Goal: Task Accomplishment & Management: Use online tool/utility

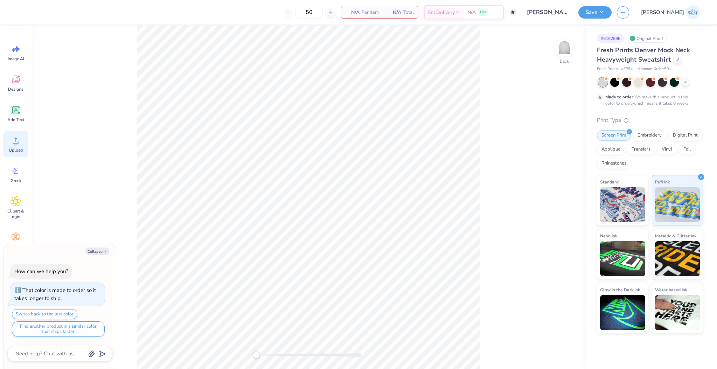
click at [18, 145] on icon at bounding box center [15, 140] width 10 height 10
click at [20, 140] on icon at bounding box center [15, 140] width 10 height 10
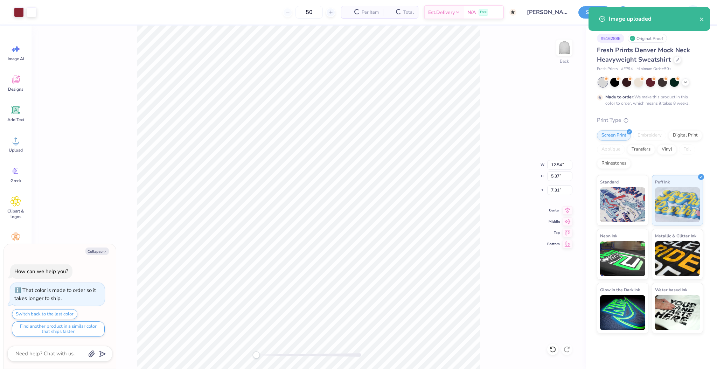
type textarea "x"
click at [561, 166] on input "12.54" at bounding box center [559, 165] width 25 height 10
type input "12.00"
type textarea "x"
type input "5.14"
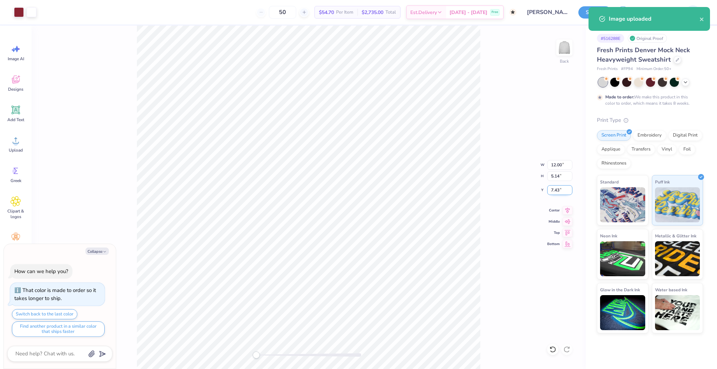
click at [552, 189] on input "7.43" at bounding box center [559, 190] width 25 height 10
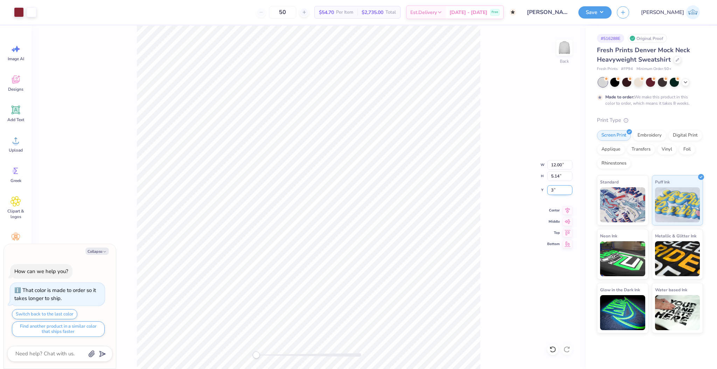
type input "3"
click at [611, 14] on button "Save" at bounding box center [594, 11] width 33 height 12
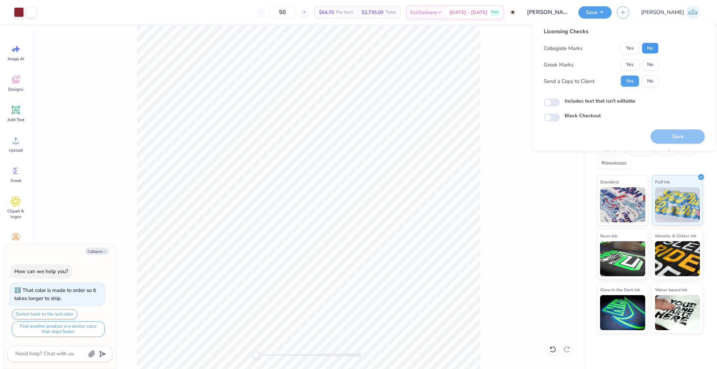
click at [654, 50] on button "No" at bounding box center [649, 48] width 17 height 11
click at [640, 64] on div "Yes No" at bounding box center [639, 64] width 38 height 11
click at [638, 64] on button "Yes" at bounding box center [629, 64] width 18 height 11
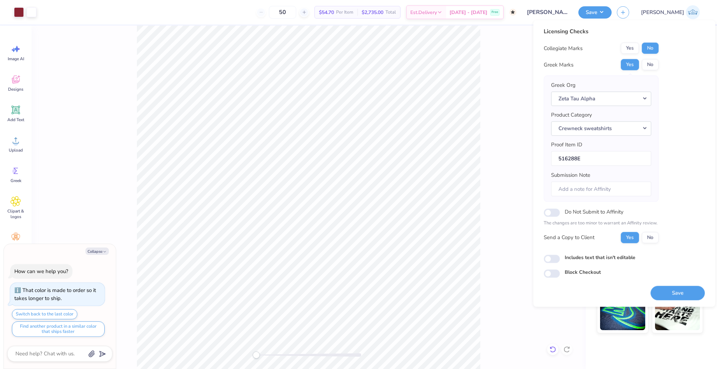
type textarea "x"
click at [549, 262] on input "Includes text that isn't editable" at bounding box center [551, 258] width 16 height 8
checkbox input "true"
click at [665, 289] on button "Save" at bounding box center [677, 293] width 54 height 14
type textarea "x"
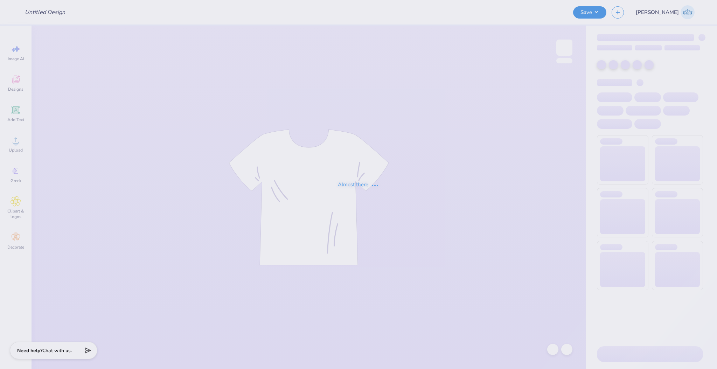
type input "Kappa Delta Merch"
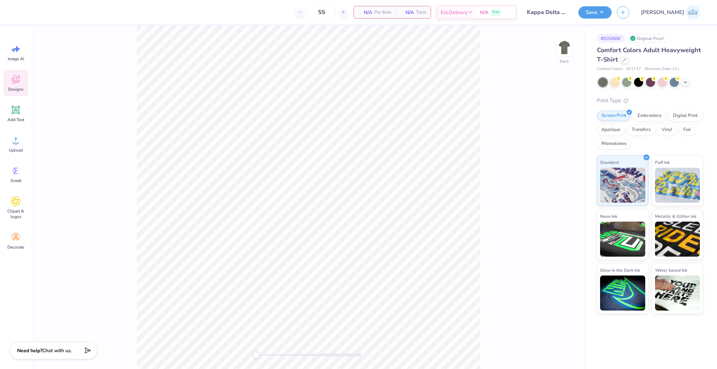
click at [17, 87] on span "Designs" at bounding box center [15, 89] width 15 height 6
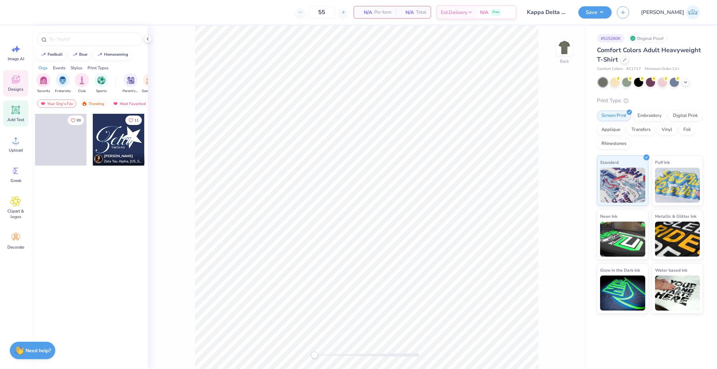
click at [18, 115] on div "Add Text" at bounding box center [15, 113] width 25 height 26
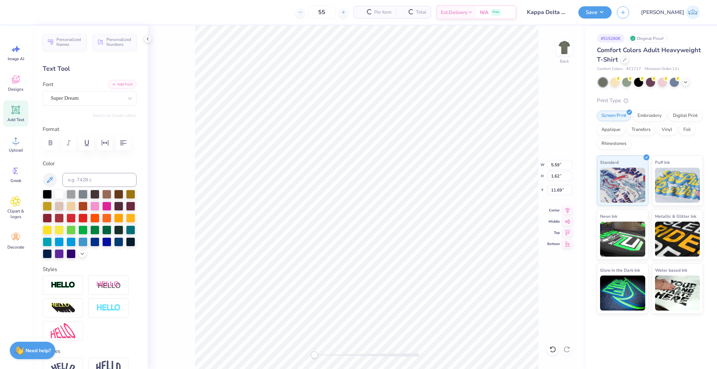
click at [120, 84] on button "Add Font" at bounding box center [122, 84] width 29 height 9
click at [113, 84] on button "Add Font" at bounding box center [122, 84] width 29 height 9
click at [15, 137] on icon at bounding box center [15, 140] width 10 height 10
click at [551, 164] on input "14.17" at bounding box center [559, 165] width 25 height 10
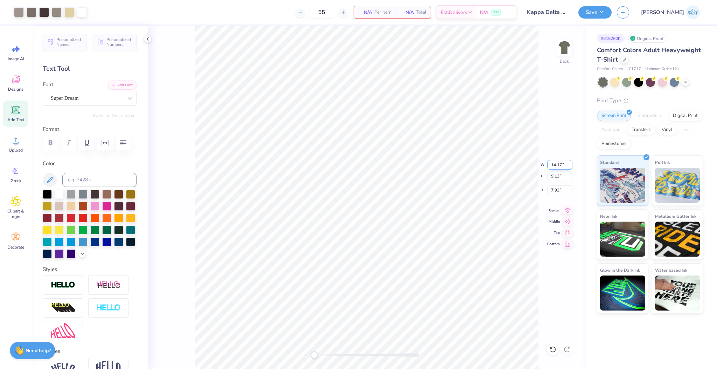
click at [551, 164] on input "14.17" at bounding box center [559, 165] width 25 height 10
type input "12.00"
type input "7.73"
type input "8.63"
click at [59, 13] on div at bounding box center [57, 12] width 10 height 10
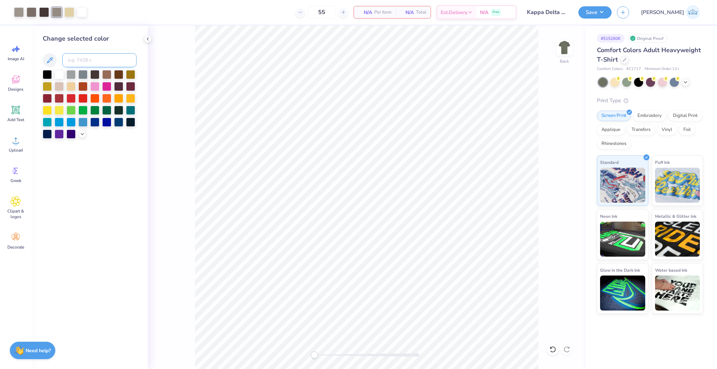
click at [85, 55] on input at bounding box center [99, 60] width 74 height 14
type input "7500"
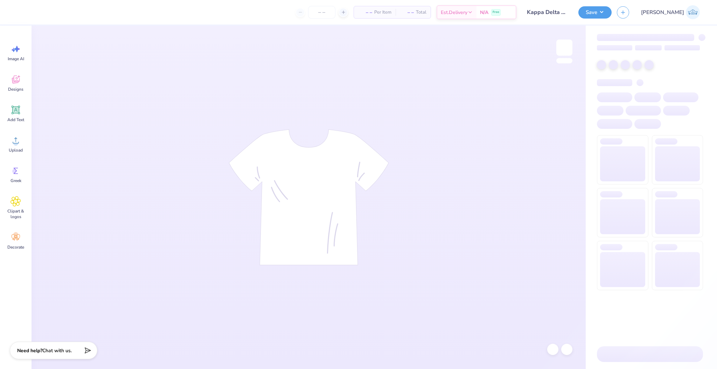
type input "Kappa Delta Merch"
type input "55"
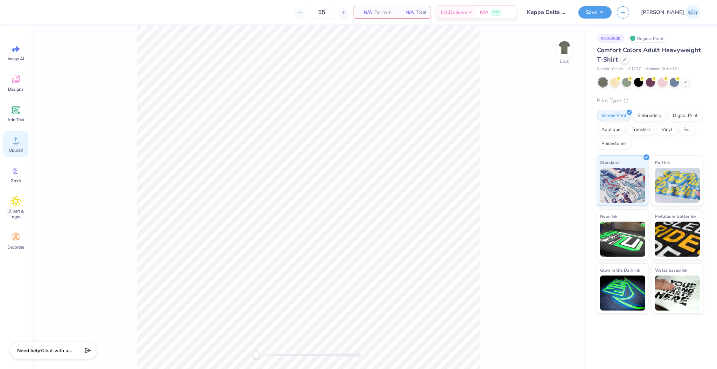
click at [20, 144] on icon at bounding box center [15, 140] width 10 height 10
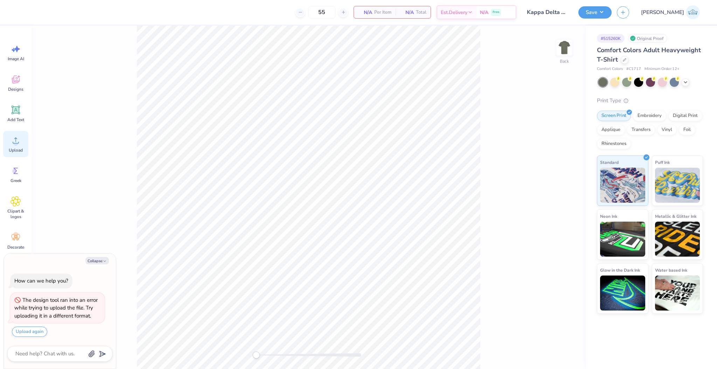
click at [22, 140] on div "Upload" at bounding box center [15, 144] width 25 height 26
click at [67, 9] on div "55 N/A Per Item N/A Total Est. Delivery N/A Free" at bounding box center [267, 12] width 497 height 24
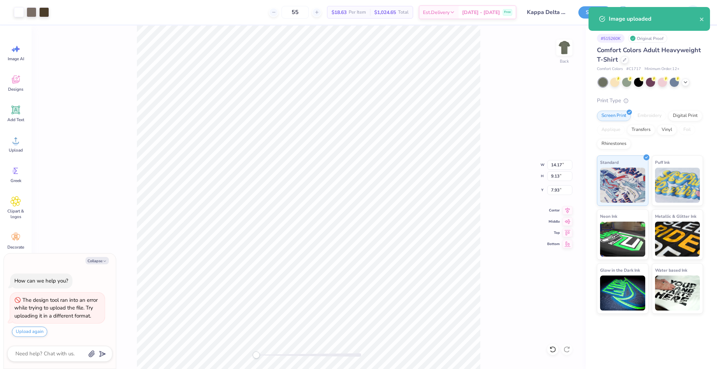
type textarea "x"
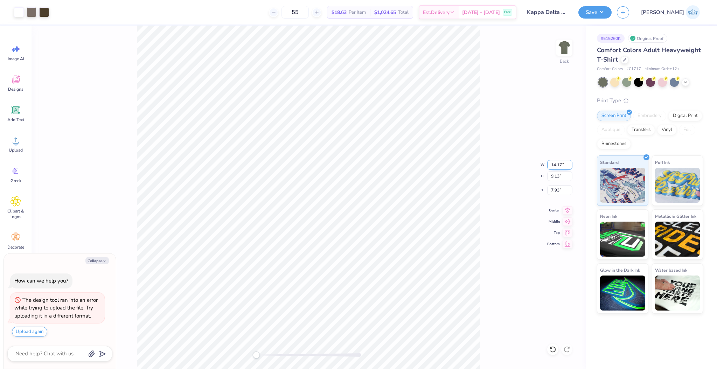
click at [553, 166] on input "14.17" at bounding box center [559, 165] width 25 height 10
type input "12"
type textarea "x"
type input "12.00"
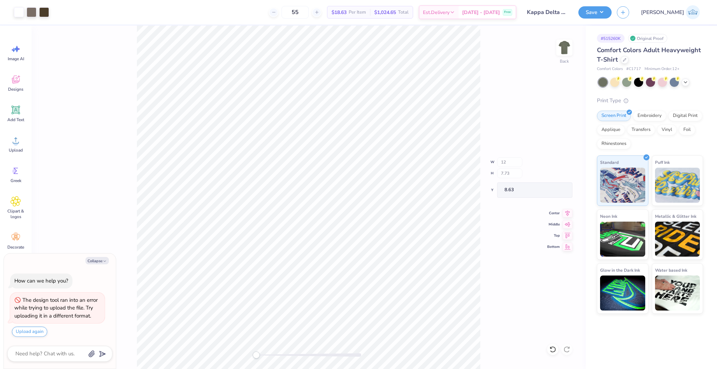
type input "7.73"
type input "8.63"
click at [567, 209] on icon at bounding box center [567, 209] width 5 height 6
type textarea "x"
click at [556, 188] on input "8.63" at bounding box center [559, 190] width 25 height 10
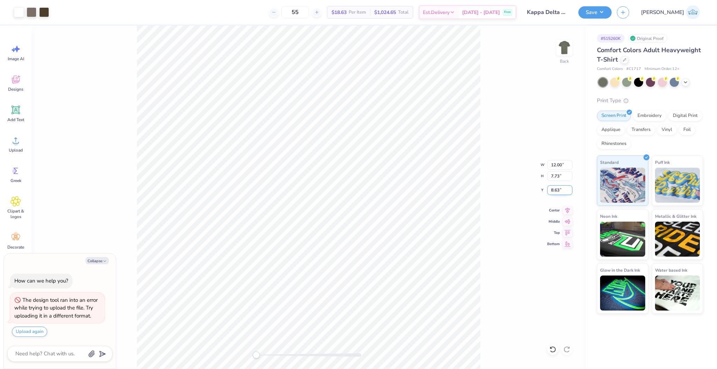
click at [556, 188] on input "8.63" at bounding box center [559, 190] width 25 height 10
type input "3"
click at [565, 209] on icon at bounding box center [567, 209] width 10 height 8
click at [611, 10] on button "Save" at bounding box center [594, 11] width 33 height 12
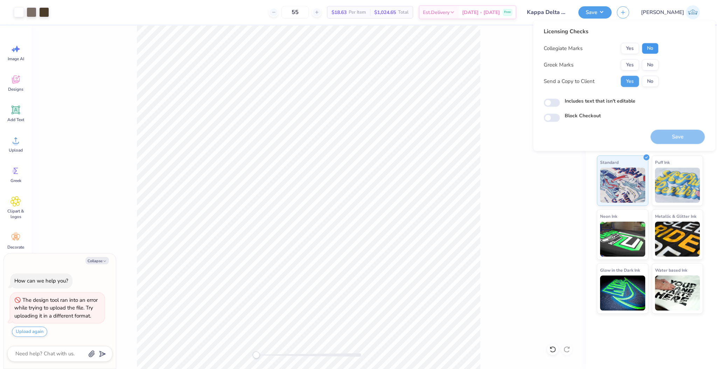
click at [650, 50] on button "No" at bounding box center [649, 48] width 17 height 11
click at [637, 63] on button "Yes" at bounding box center [629, 64] width 18 height 11
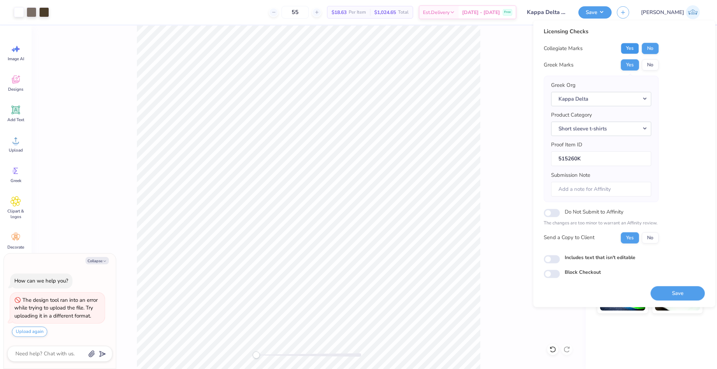
click at [626, 49] on button "Yes" at bounding box center [629, 48] width 18 height 11
click at [645, 64] on button "No" at bounding box center [649, 64] width 17 height 11
type textarea "x"
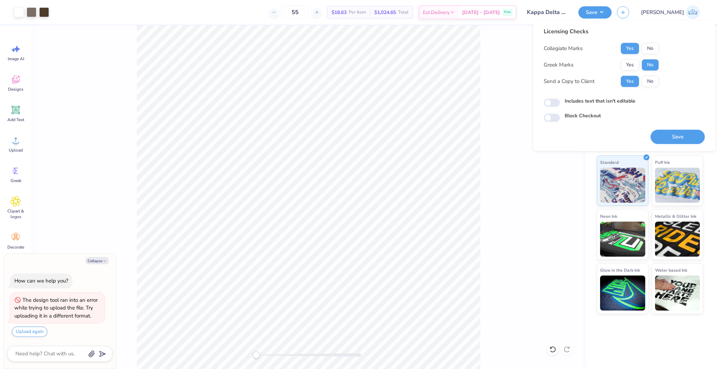
click at [555, 108] on div "Licensing Checks Collegiate Marks Yes No Greek Marks Yes No Send a Copy to Clie…" at bounding box center [623, 74] width 161 height 94
click at [556, 104] on input "Includes text that isn't editable" at bounding box center [551, 103] width 16 height 8
checkbox input "true"
click at [679, 138] on button "Save" at bounding box center [677, 136] width 54 height 14
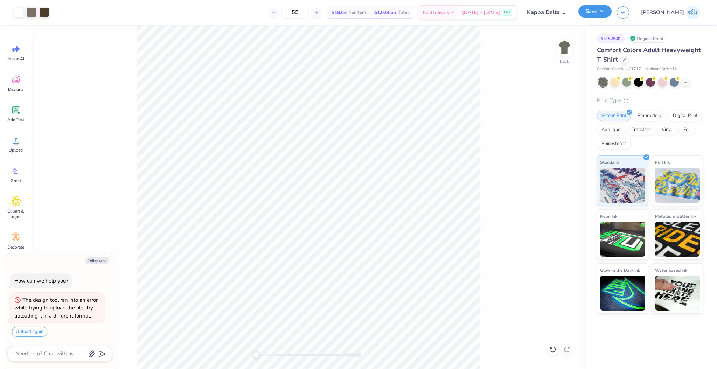
click at [611, 9] on button "Save" at bounding box center [594, 11] width 33 height 12
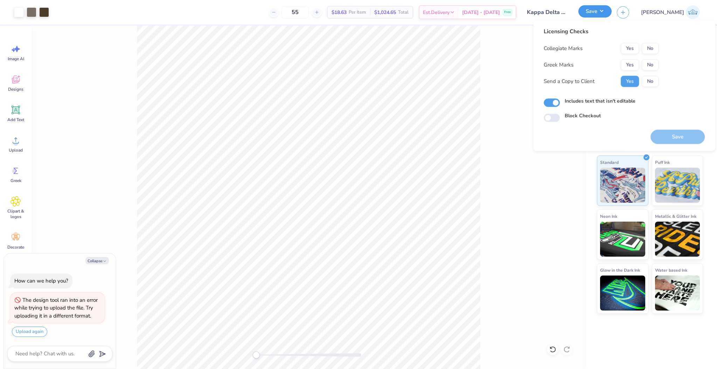
type textarea "x"
